Goal: Task Accomplishment & Management: Manage account settings

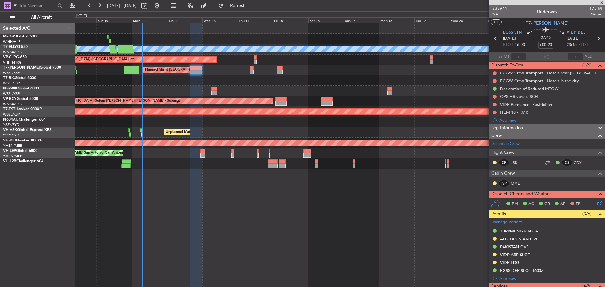
drag, startPoint x: 600, startPoint y: 3, endPoint x: 594, endPoint y: 6, distance: 7.3
click at [600, 3] on span at bounding box center [601, 3] width 6 height 6
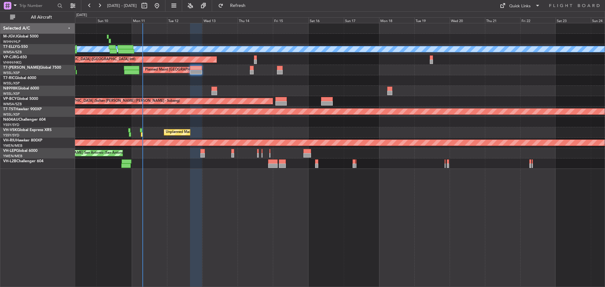
type input "0"
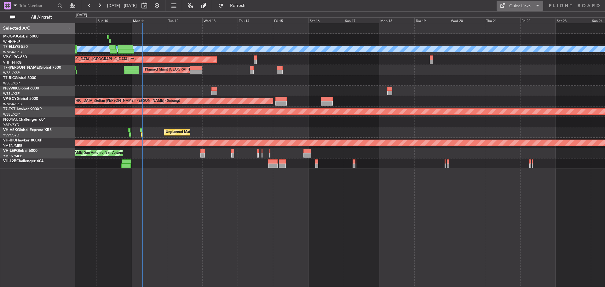
click at [521, 7] on div "Quick Links" at bounding box center [519, 6] width 21 height 6
click at [517, 20] on button "Trip Builder" at bounding box center [519, 20] width 47 height 15
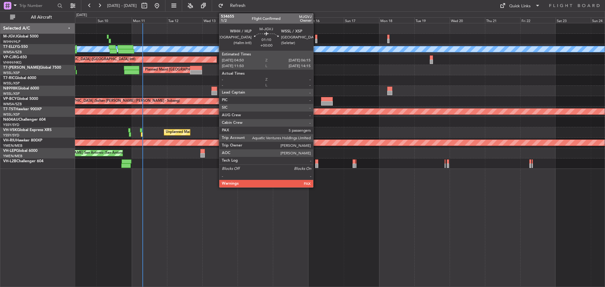
click at [316, 41] on div at bounding box center [316, 41] width 2 height 4
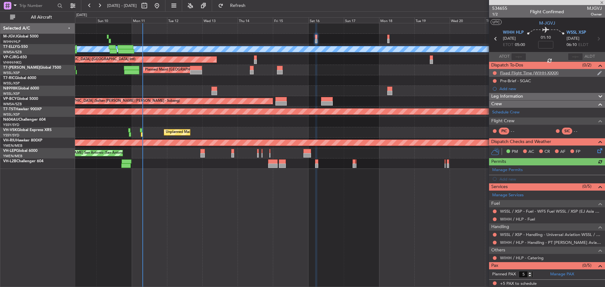
click at [504, 74] on div "Fixed Flight Time (WIHH-XXXX)" at bounding box center [529, 72] width 59 height 5
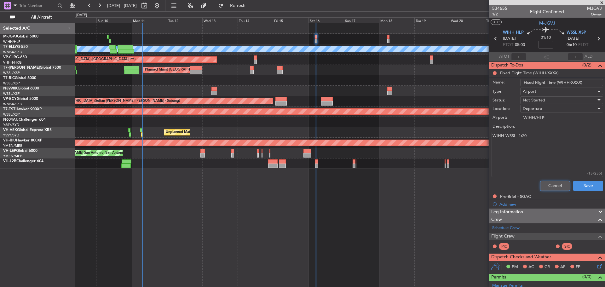
click at [543, 185] on button "Cancel" at bounding box center [555, 186] width 30 height 10
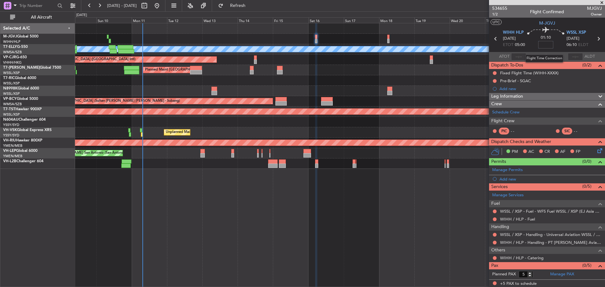
click at [543, 44] on input at bounding box center [545, 45] width 15 height 8
type input "+00:10"
click at [570, 273] on link "Manage PAX" at bounding box center [562, 274] width 24 height 6
click at [251, 6] on span "Refresh" at bounding box center [238, 5] width 26 height 4
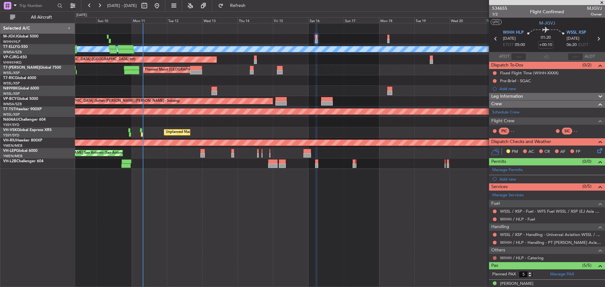
click at [495, 257] on button at bounding box center [494, 258] width 4 height 4
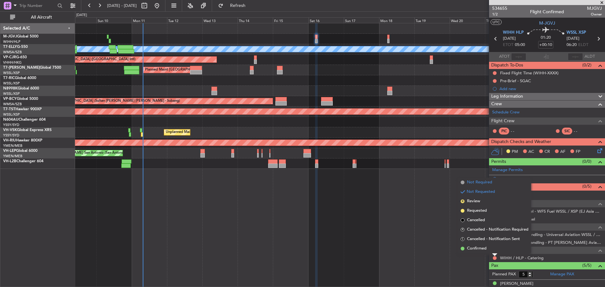
click at [488, 183] on span "Not Required" at bounding box center [479, 182] width 25 height 6
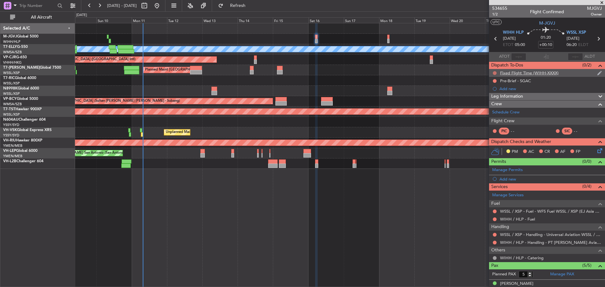
click at [493, 72] on button at bounding box center [494, 73] width 4 height 4
click at [493, 100] on span "Completed" at bounding box center [497, 101] width 21 height 6
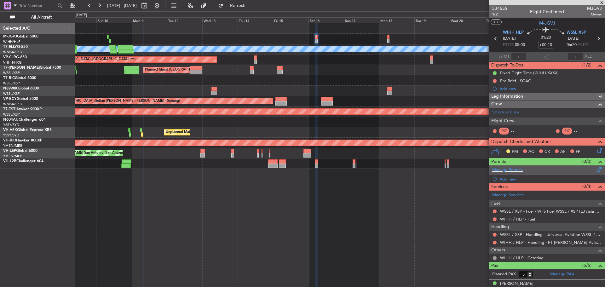
click at [595, 170] on span at bounding box center [599, 168] width 8 height 5
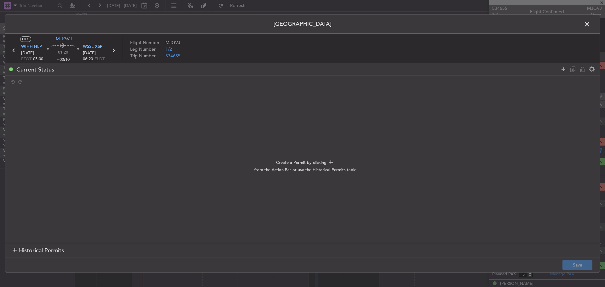
click at [48, 248] on span "Historical Permits" at bounding box center [41, 250] width 45 height 9
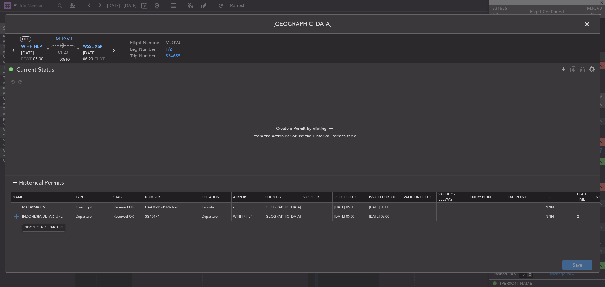
click at [17, 215] on img at bounding box center [17, 217] width 8 height 8
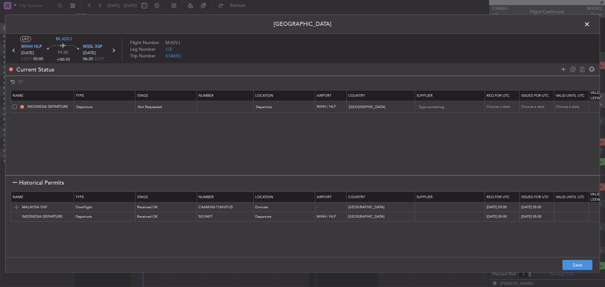
click at [17, 207] on img at bounding box center [17, 207] width 8 height 8
click at [570, 265] on button "Save" at bounding box center [577, 265] width 30 height 10
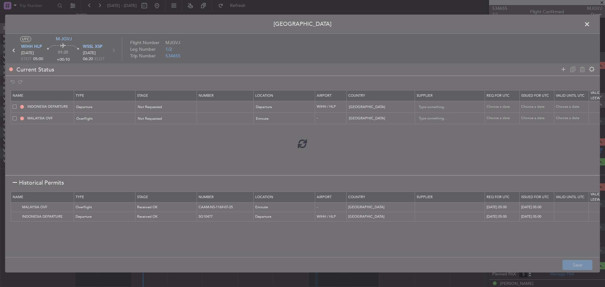
type input "NNN"
type input "2"
type input "NNN"
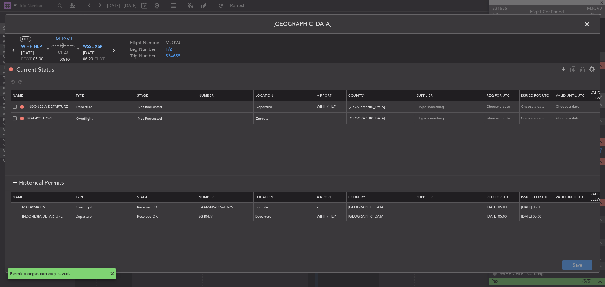
click at [113, 51] on icon at bounding box center [113, 50] width 8 height 8
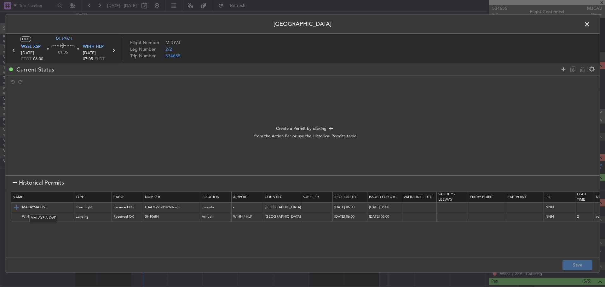
click at [17, 207] on img at bounding box center [17, 207] width 8 height 8
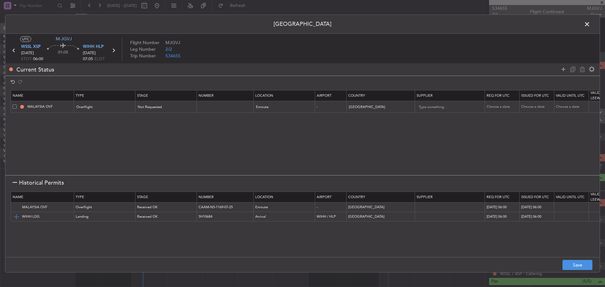
click at [16, 213] on img at bounding box center [17, 217] width 8 height 8
click at [569, 264] on button "Save" at bounding box center [577, 265] width 30 height 10
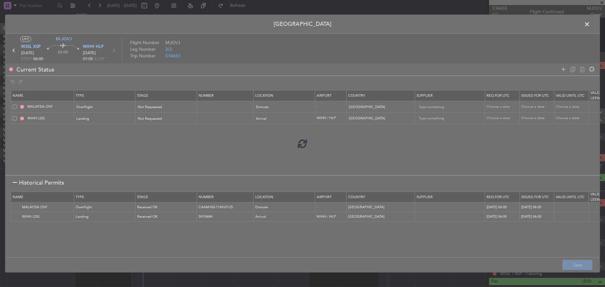
type input "NNN"
type input "2"
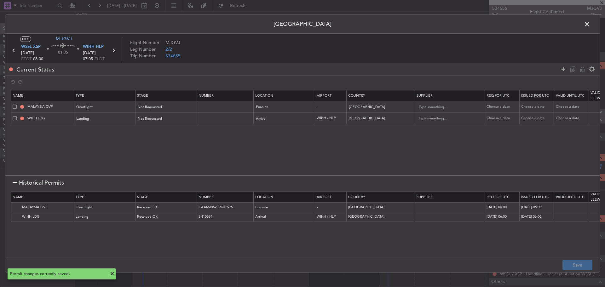
click at [590, 25] on span at bounding box center [590, 26] width 0 height 13
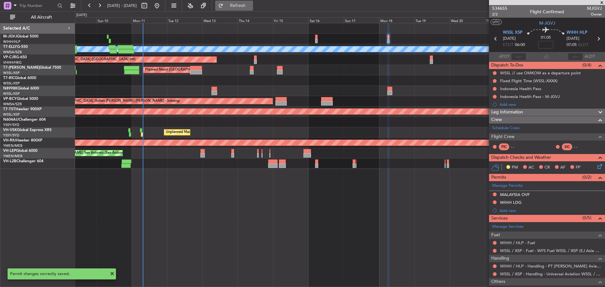
click at [251, 7] on span "Refresh" at bounding box center [238, 5] width 26 height 4
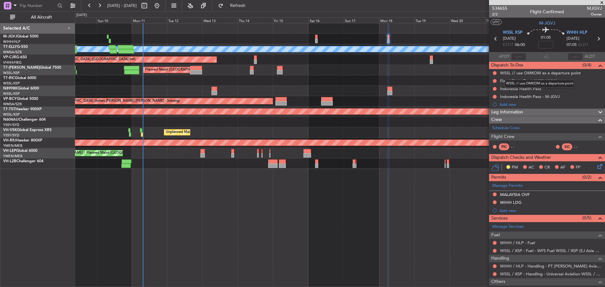
click at [519, 80] on div "WSSL // use OMKOM as a departure point" at bounding box center [539, 84] width 70 height 8
click at [505, 82] on div "Fixed Flight Time (WSSL-XXXX)" at bounding box center [529, 80] width 58 height 5
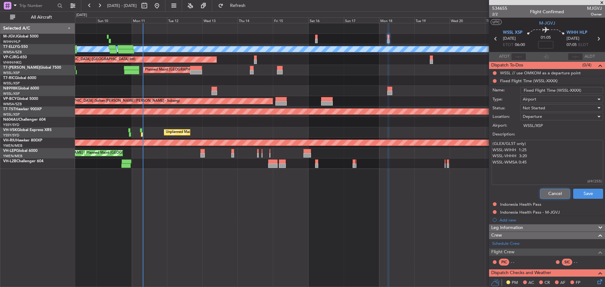
click at [540, 190] on button "Cancel" at bounding box center [555, 194] width 30 height 10
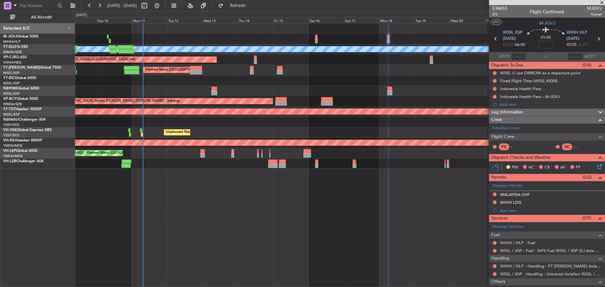
click at [540, 48] on input at bounding box center [545, 45] width 15 height 8
type input "+00:20"
click at [495, 81] on button at bounding box center [494, 81] width 4 height 4
click at [492, 109] on span "Completed" at bounding box center [497, 108] width 21 height 6
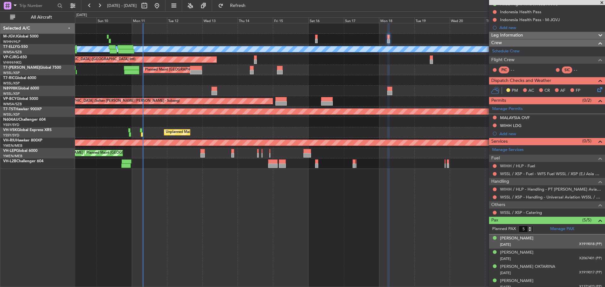
scroll to position [63, 0]
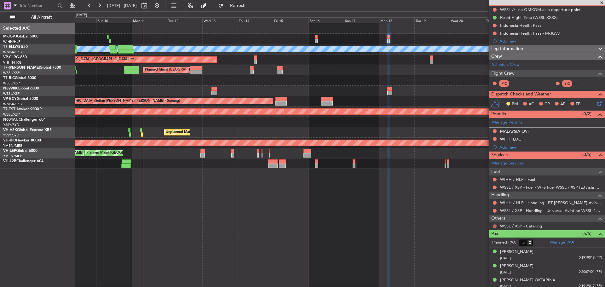
click at [495, 225] on button at bounding box center [494, 226] width 4 height 4
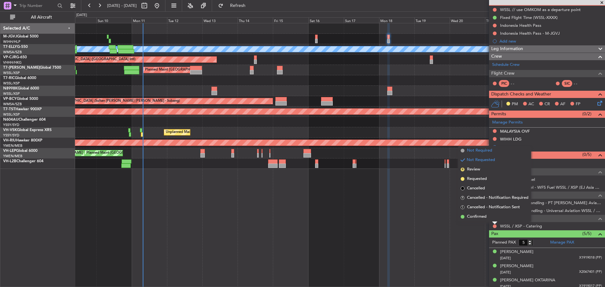
click at [492, 151] on span "Not Required" at bounding box center [479, 150] width 25 height 6
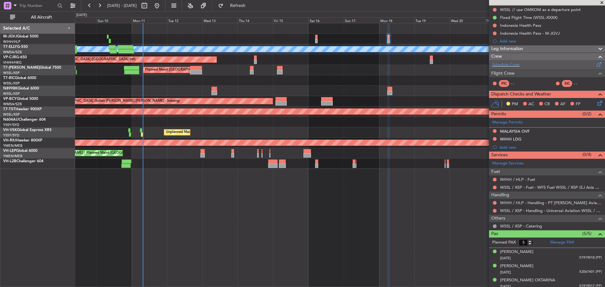
click at [595, 65] on span at bounding box center [599, 63] width 8 height 5
click at [251, 6] on span "Refresh" at bounding box center [238, 5] width 26 height 4
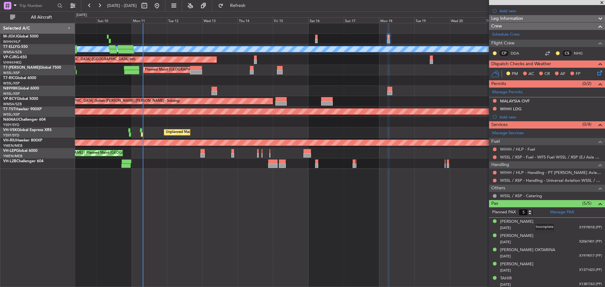
scroll to position [95, 0]
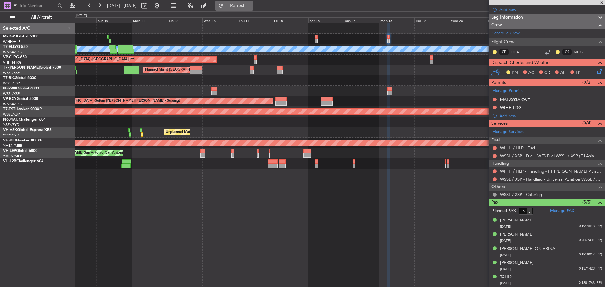
click at [248, 5] on span "Refresh" at bounding box center [238, 5] width 26 height 4
click at [562, 209] on link "Manage PAX" at bounding box center [562, 211] width 24 height 6
